Goal: Transaction & Acquisition: Book appointment/travel/reservation

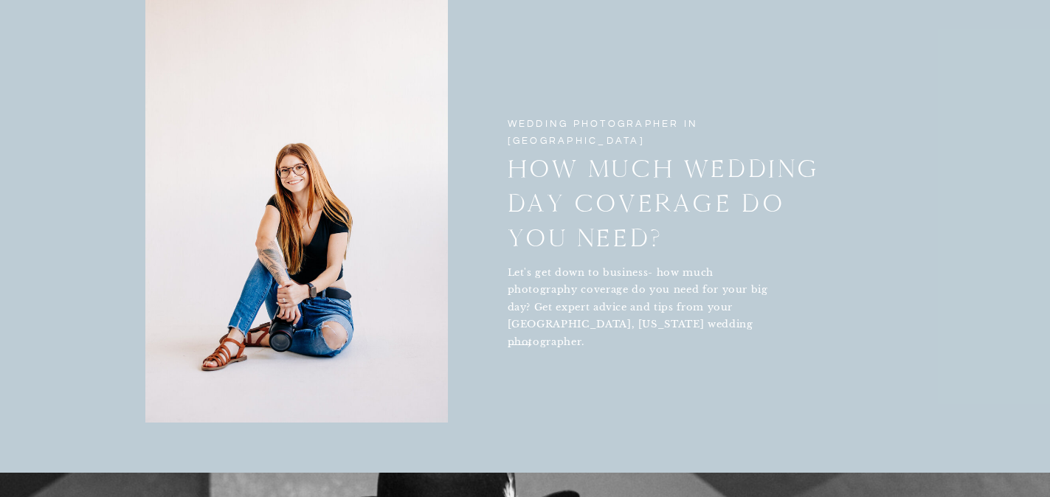
scroll to position [3714, 0]
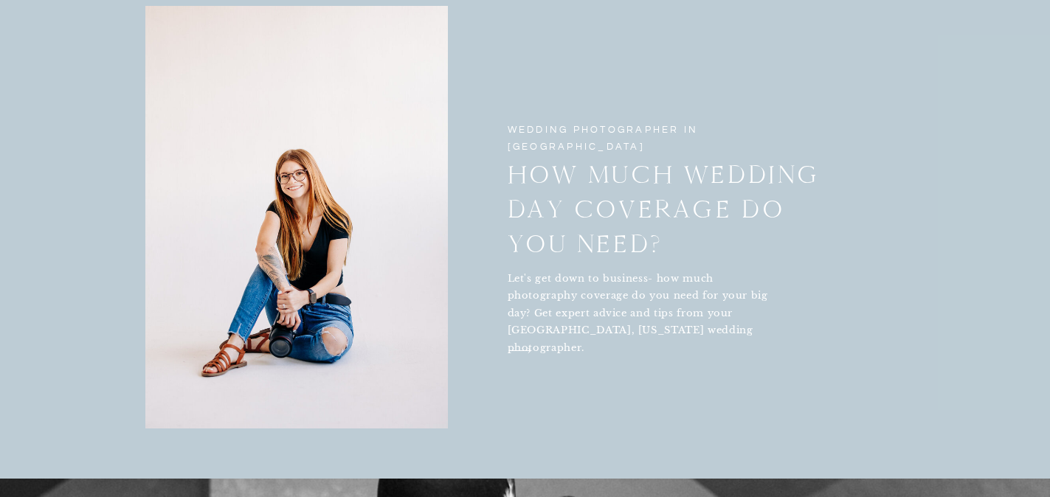
click at [514, 350] on icon at bounding box center [519, 351] width 22 height 6
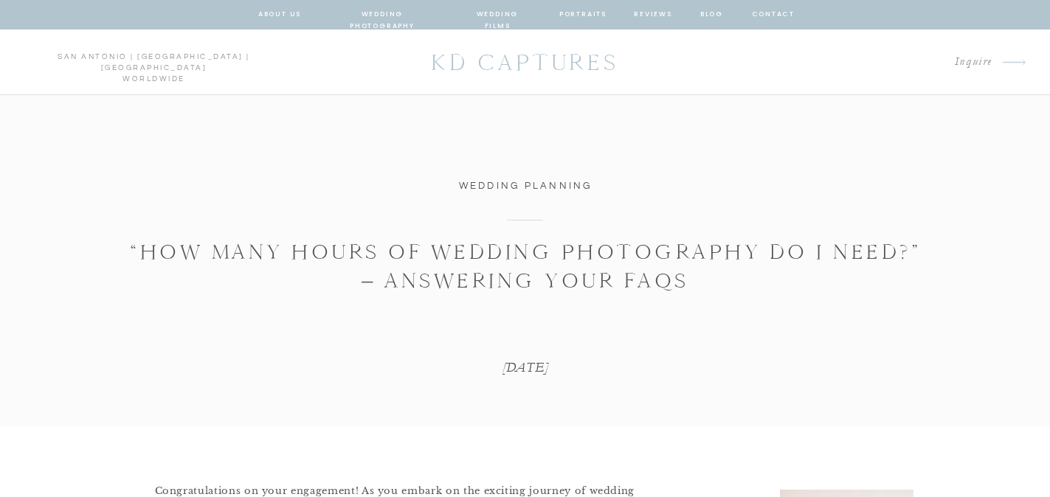
click at [990, 52] on p "Inquire" at bounding box center [927, 62] width 132 height 20
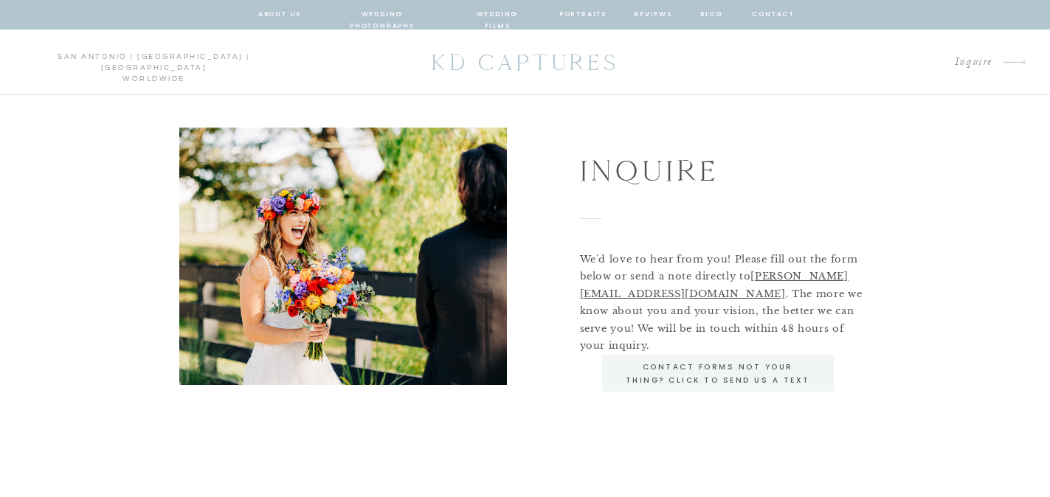
click at [383, 21] on div at bounding box center [525, 15] width 1050 height 30
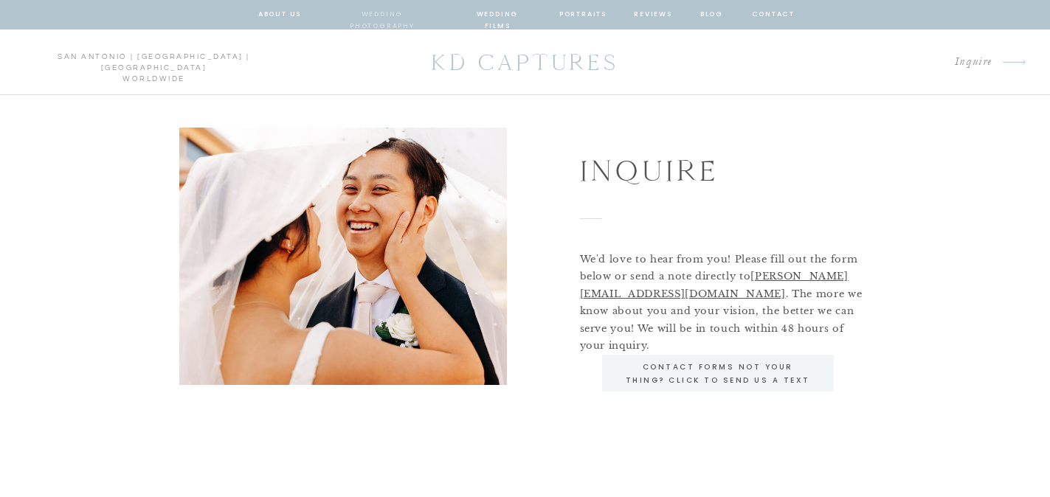
click at [381, 18] on nav "wedding photography" at bounding box center [382, 14] width 108 height 13
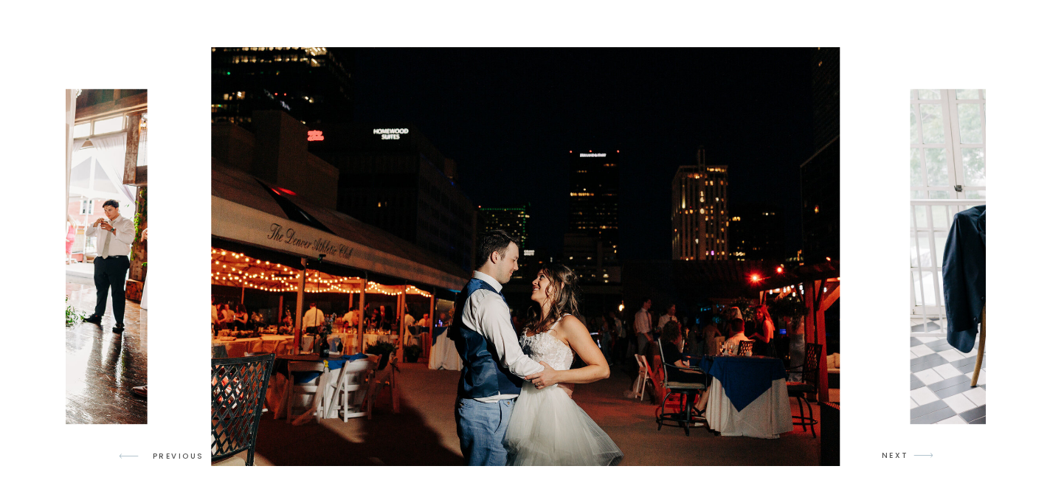
scroll to position [1298, 0]
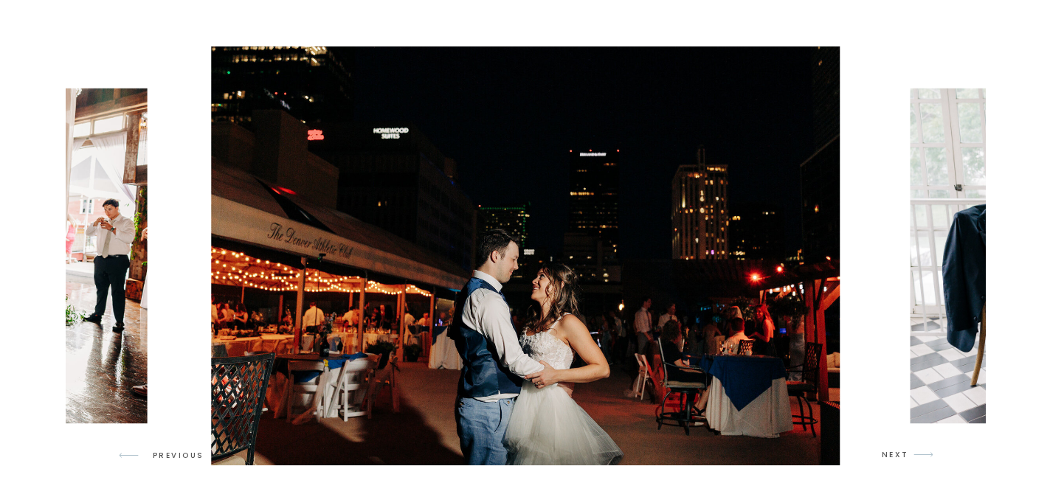
click at [487, 348] on img at bounding box center [526, 255] width 630 height 419
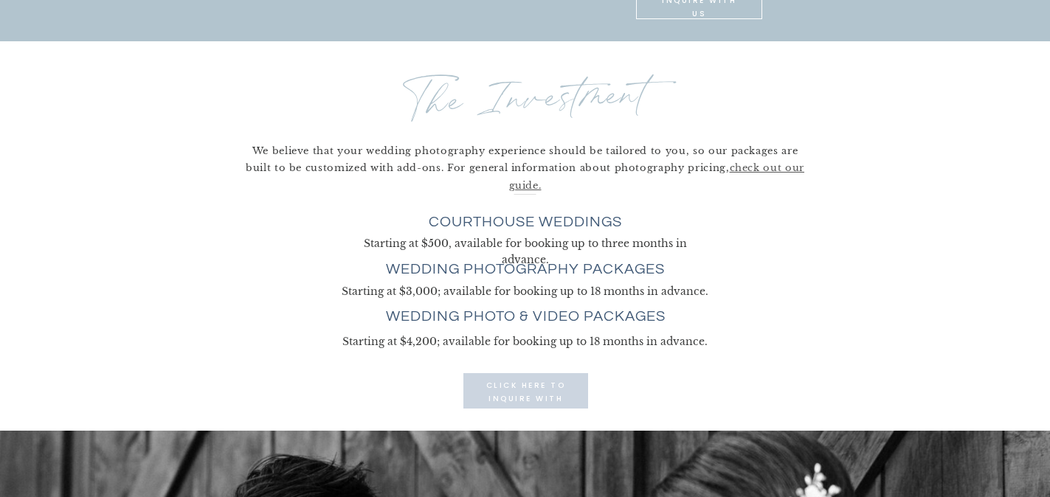
scroll to position [3979, 0]
click at [541, 394] on p "click here to INQUIRE with us" at bounding box center [526, 391] width 92 height 24
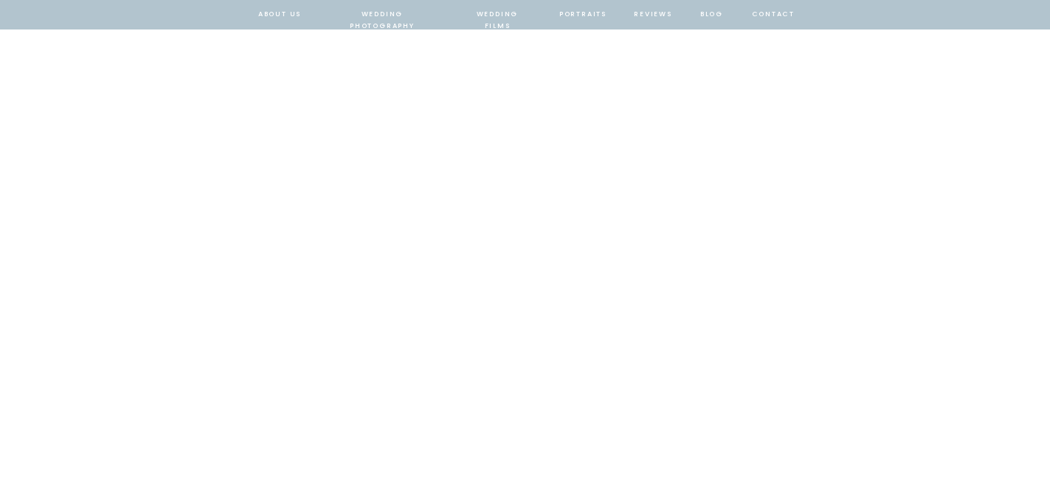
scroll to position [1596, 0]
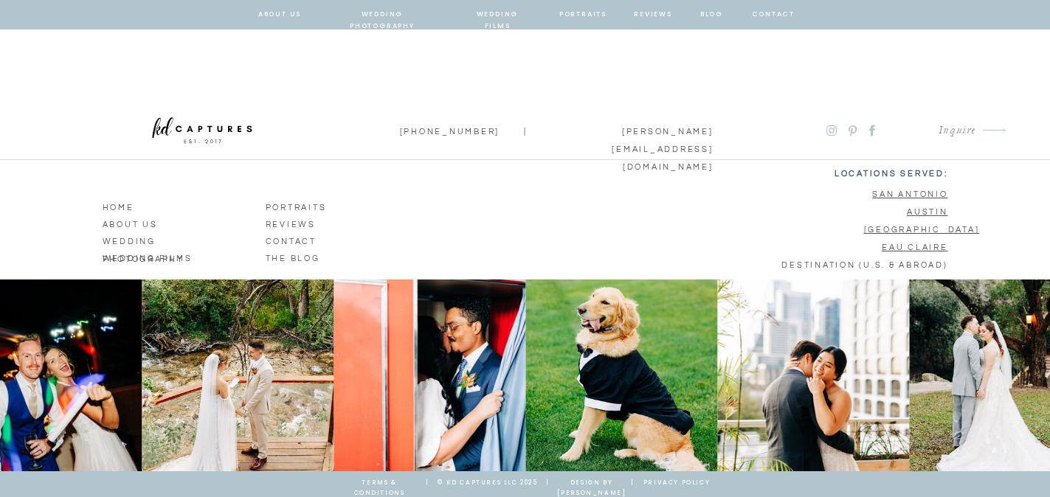
click at [506, 346] on img at bounding box center [430, 376] width 192 height 192
